Goal: Use online tool/utility: Utilize a website feature to perform a specific function

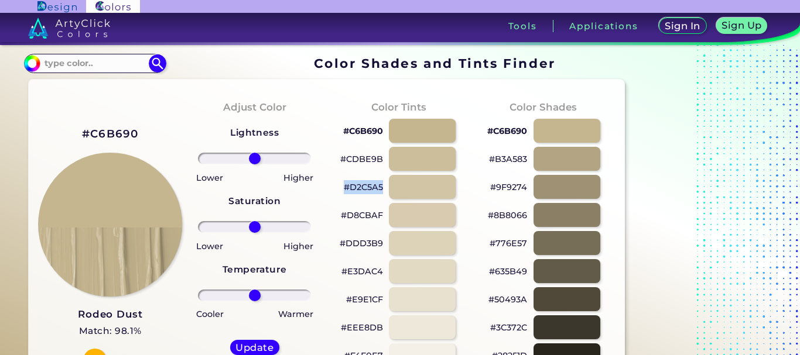
drag, startPoint x: 341, startPoint y: 187, endPoint x: 383, endPoint y: 187, distance: 42.2
click at [383, 187] on div "#D2C5A5" at bounding box center [399, 187] width 126 height 28
copy p "#D2C5A5"
click at [347, 207] on div "#D8CBAF" at bounding box center [399, 215] width 126 height 28
drag, startPoint x: 341, startPoint y: 215, endPoint x: 381, endPoint y: 214, distance: 39.8
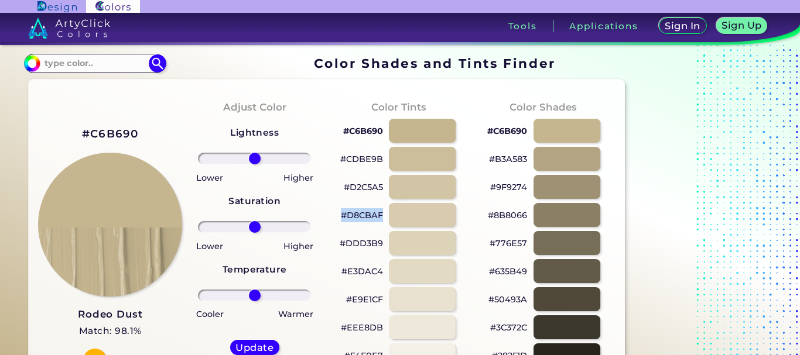
click at [381, 214] on p "#D8CBAF" at bounding box center [362, 215] width 42 height 14
copy p "#D8CBAF"
click at [359, 215] on p "#D8CBAF" at bounding box center [362, 215] width 42 height 14
click at [359, 215] on p "#D8CBAF copied" at bounding box center [362, 215] width 42 height 14
copy p "D8CBAF copied"
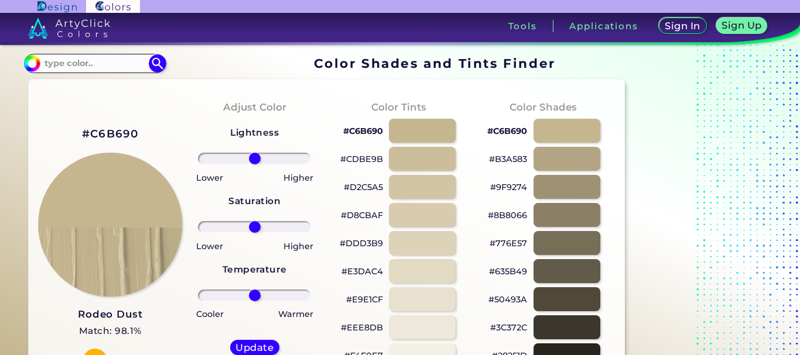
click at [349, 215] on p "#D8CBAF" at bounding box center [362, 215] width 42 height 14
click at [407, 219] on div at bounding box center [421, 215] width 67 height 24
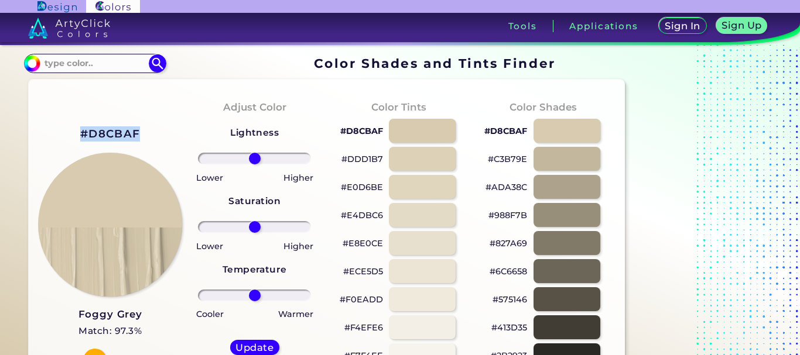
drag, startPoint x: 78, startPoint y: 134, endPoint x: 143, endPoint y: 129, distance: 65.8
click at [143, 129] on div "#D8CBAF Foggy Grey Match: 97.3% Hue" at bounding box center [110, 248] width 145 height 319
copy h2 "#D8CBAF"
click at [412, 236] on div at bounding box center [421, 243] width 67 height 24
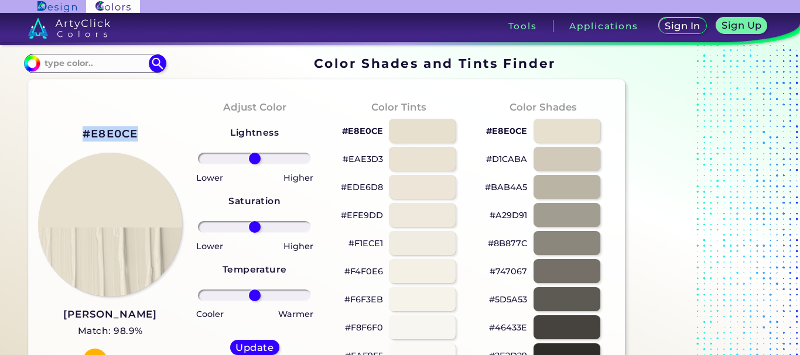
drag, startPoint x: 73, startPoint y: 135, endPoint x: 146, endPoint y: 131, distance: 73.3
click at [146, 131] on div "#E8E0CE [PERSON_NAME] Match: 98.9% Hue" at bounding box center [110, 248] width 145 height 319
copy h2 "#E8E0CE"
click at [413, 159] on div at bounding box center [421, 159] width 67 height 24
click at [412, 181] on div at bounding box center [421, 187] width 67 height 24
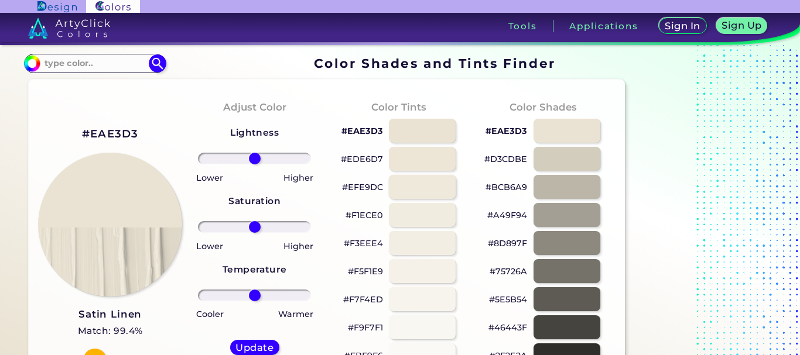
type input "#efe9dc"
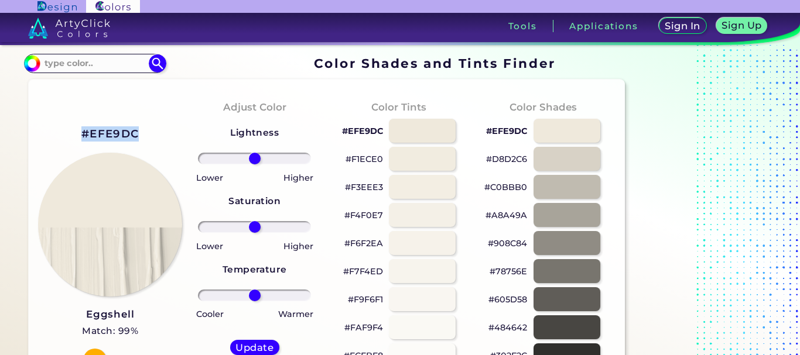
drag, startPoint x: 76, startPoint y: 136, endPoint x: 149, endPoint y: 136, distance: 73.2
click at [149, 136] on div "#EFE9DC Eggshell Match: 99% Hue" at bounding box center [110, 248] width 145 height 319
copy h2 "#EFE9DC"
